Goal: Information Seeking & Learning: Learn about a topic

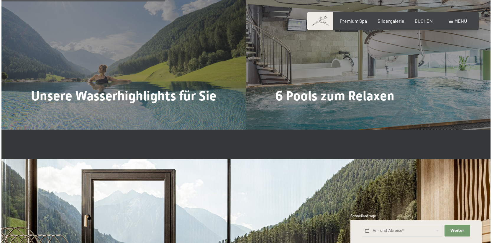
scroll to position [1395, 0]
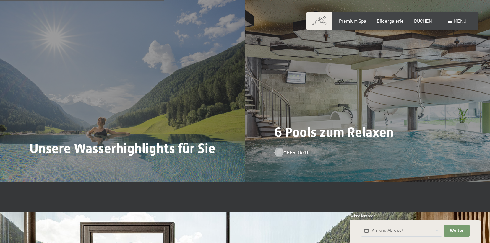
click at [283, 149] on span "Mehr dazu" at bounding box center [295, 152] width 25 height 6
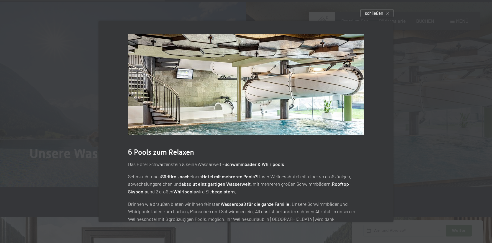
scroll to position [0, 0]
click at [375, 14] on span "schließen" at bounding box center [374, 13] width 18 height 6
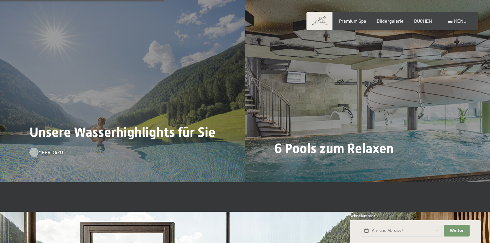
click at [40, 149] on span "Mehr dazu" at bounding box center [50, 152] width 25 height 6
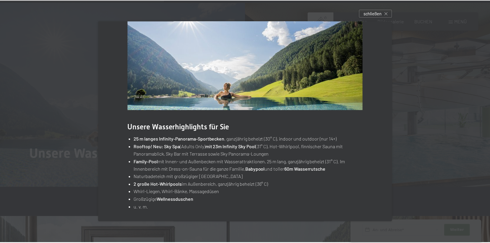
scroll to position [25, 0]
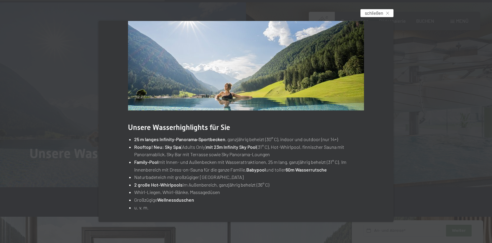
click at [389, 11] on div "schließen" at bounding box center [377, 13] width 33 height 8
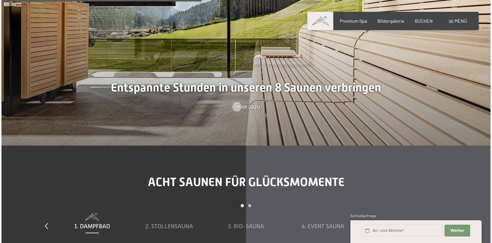
scroll to position [1709, 0]
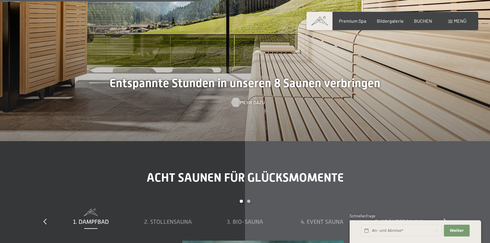
click at [238, 100] on div at bounding box center [235, 102] width 5 height 9
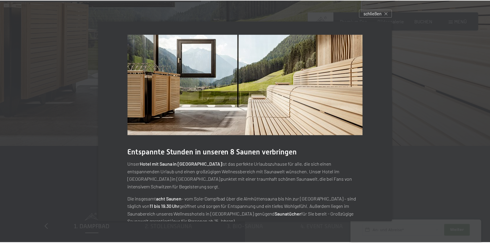
scroll to position [0, 0]
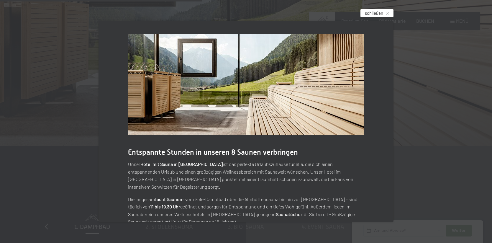
click at [366, 13] on span "schließen" at bounding box center [374, 13] width 18 height 6
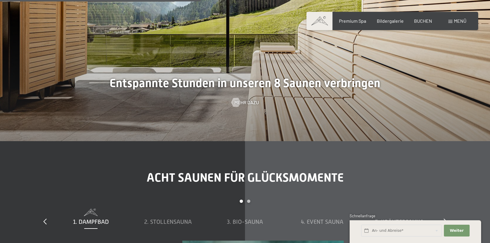
click at [248, 200] on div "Carousel Page 2" at bounding box center [248, 201] width 3 height 3
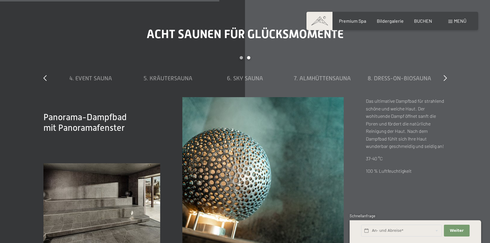
scroll to position [1844, 0]
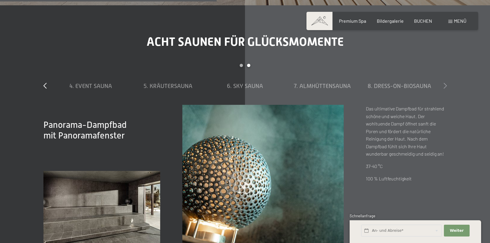
click at [445, 84] on icon at bounding box center [444, 86] width 3 height 6
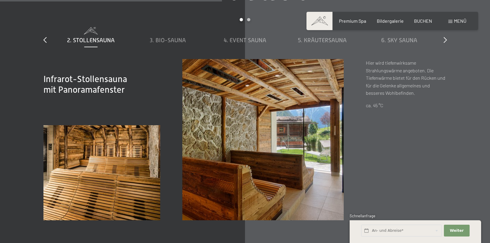
scroll to position [1887, 0]
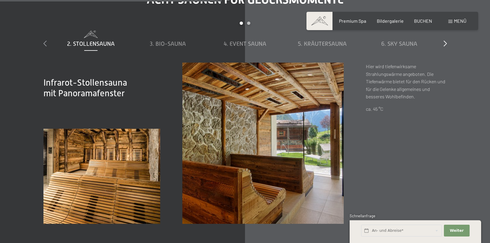
click at [44, 40] on icon at bounding box center [44, 43] width 3 height 6
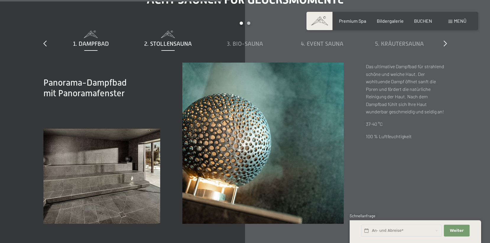
click at [178, 42] on span "2. Stollensauna" at bounding box center [168, 43] width 48 height 6
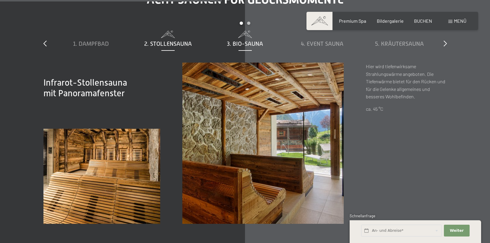
click at [243, 45] on div "3. Bio-Sauna" at bounding box center [244, 44] width 71 height 8
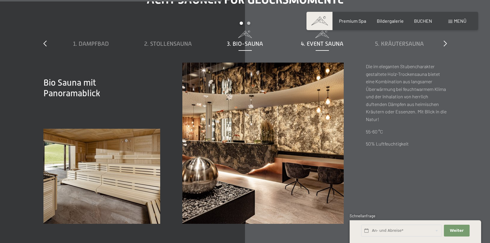
click at [308, 42] on span "4. Event Sauna" at bounding box center [322, 43] width 43 height 6
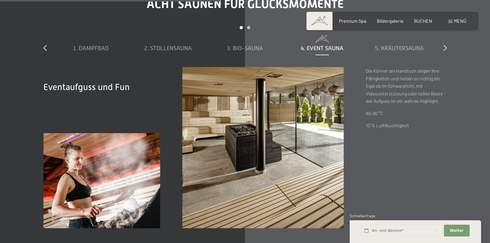
scroll to position [1874, 0]
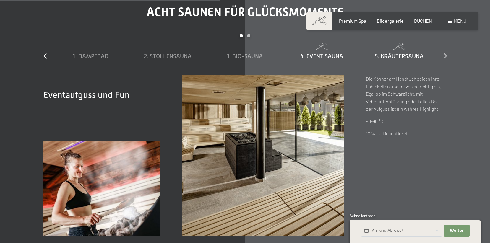
click at [393, 55] on span "5. Kräutersauna" at bounding box center [398, 56] width 49 height 6
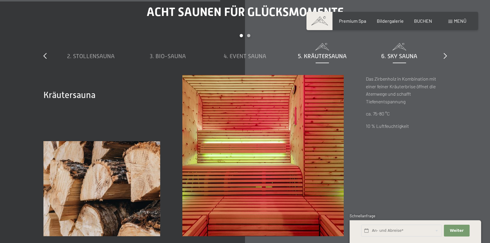
click at [402, 54] on span "6. Sky Sauna" at bounding box center [399, 56] width 36 height 6
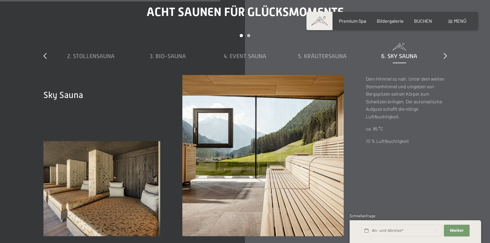
click at [447, 56] on div "Acht Saunen für Glücksmomente slide 2 to 6 of 8 1. Dampfbad 2. Stollensauna 3. …" at bounding box center [244, 120] width 447 height 231
click at [444, 53] on icon at bounding box center [444, 56] width 3 height 6
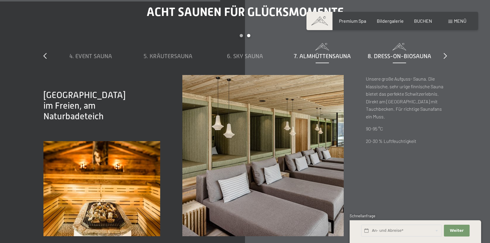
click at [385, 56] on span "8. Dress-on-Biosauna" at bounding box center [398, 56] width 63 height 6
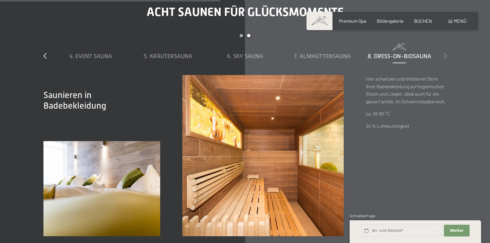
click at [445, 53] on icon at bounding box center [444, 56] width 3 height 6
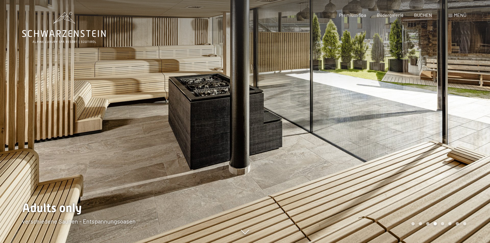
scroll to position [0, 0]
click at [448, 98] on div at bounding box center [367, 121] width 245 height 243
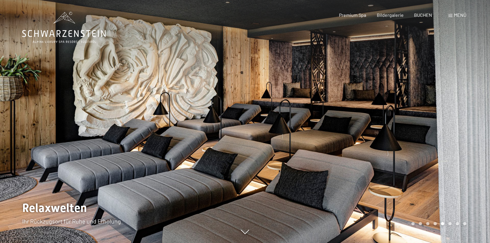
click at [448, 98] on div at bounding box center [367, 121] width 245 height 243
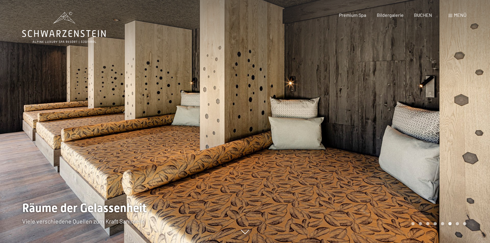
click at [448, 98] on div at bounding box center [367, 121] width 245 height 243
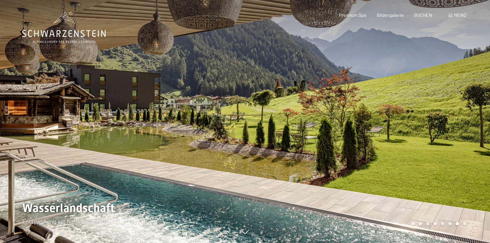
click at [448, 98] on div at bounding box center [367, 121] width 245 height 243
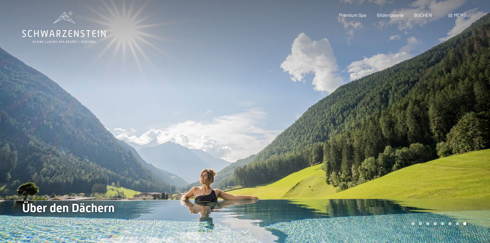
click at [448, 98] on div at bounding box center [367, 121] width 245 height 243
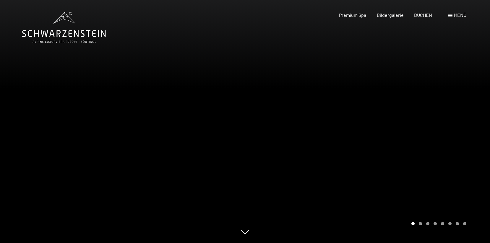
click at [448, 98] on div at bounding box center [367, 121] width 245 height 243
